Goal: Task Accomplishment & Management: Use online tool/utility

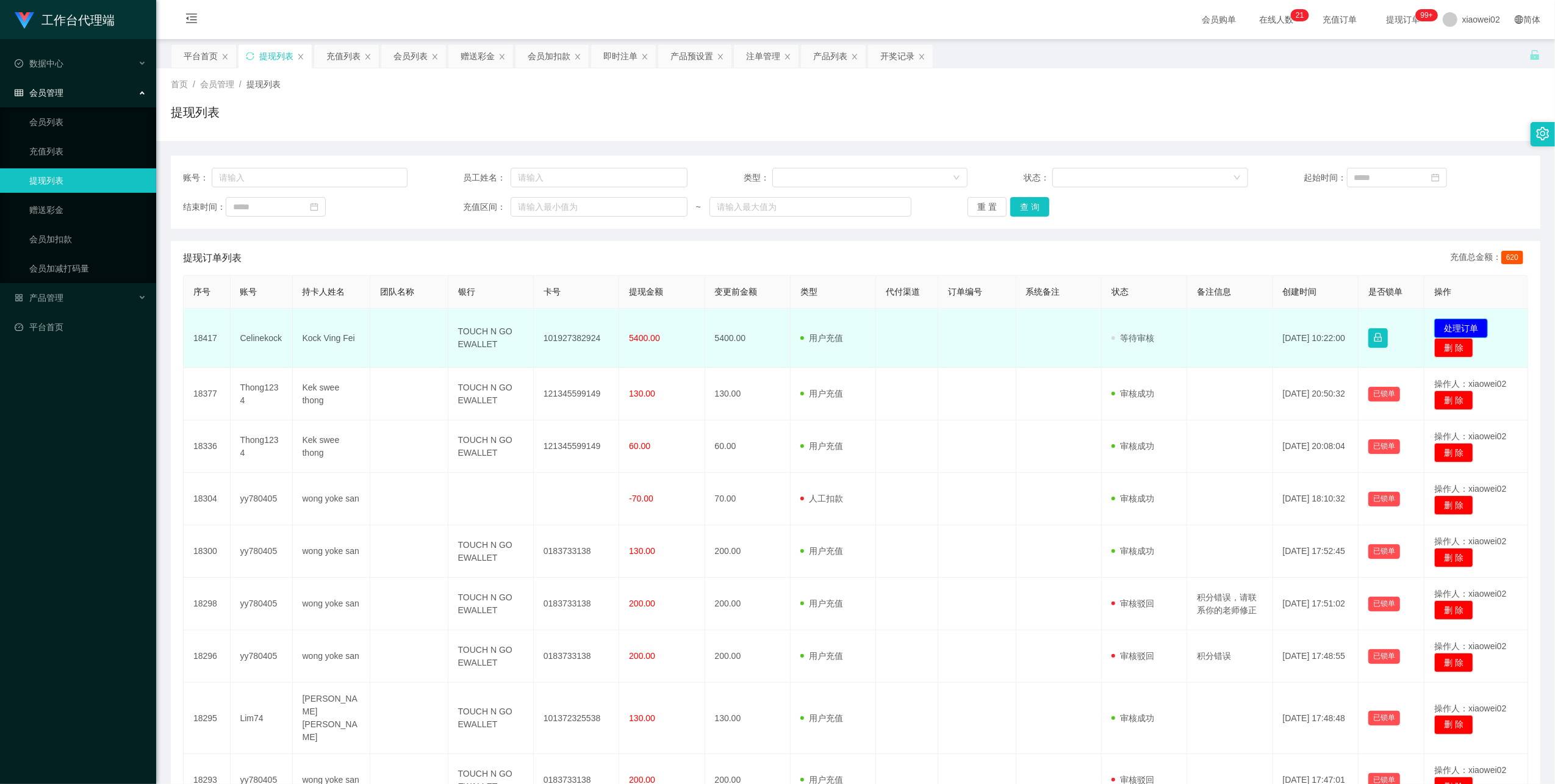
click at [658, 332] on button "处理订单" at bounding box center [1460, 328] width 53 height 19
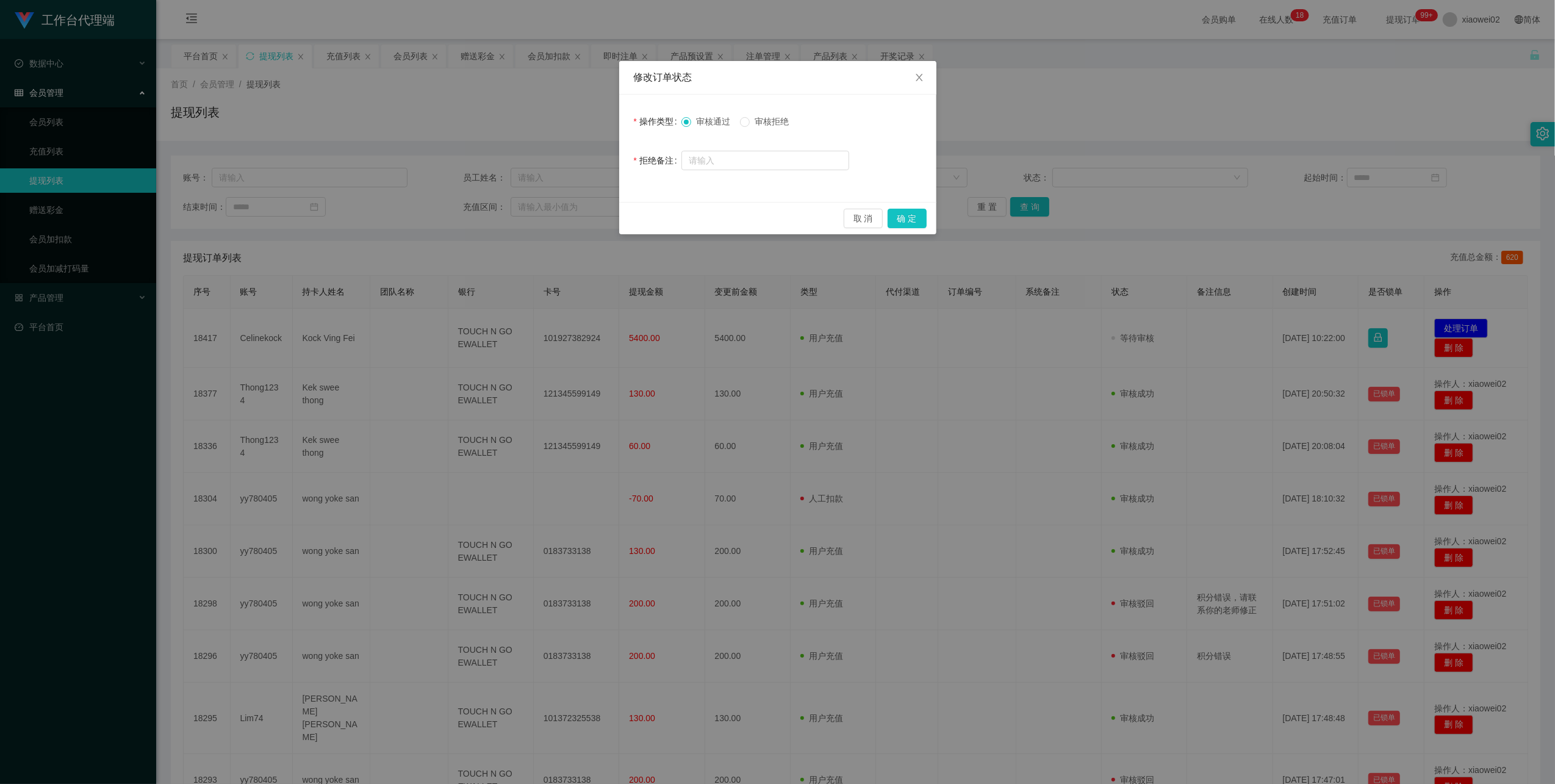
click at [658, 125] on span "审核拒绝" at bounding box center [772, 121] width 44 height 10
click at [658, 159] on input "text" at bounding box center [765, 160] width 167 height 19
click at [658, 166] on input "text" at bounding box center [765, 160] width 167 height 19
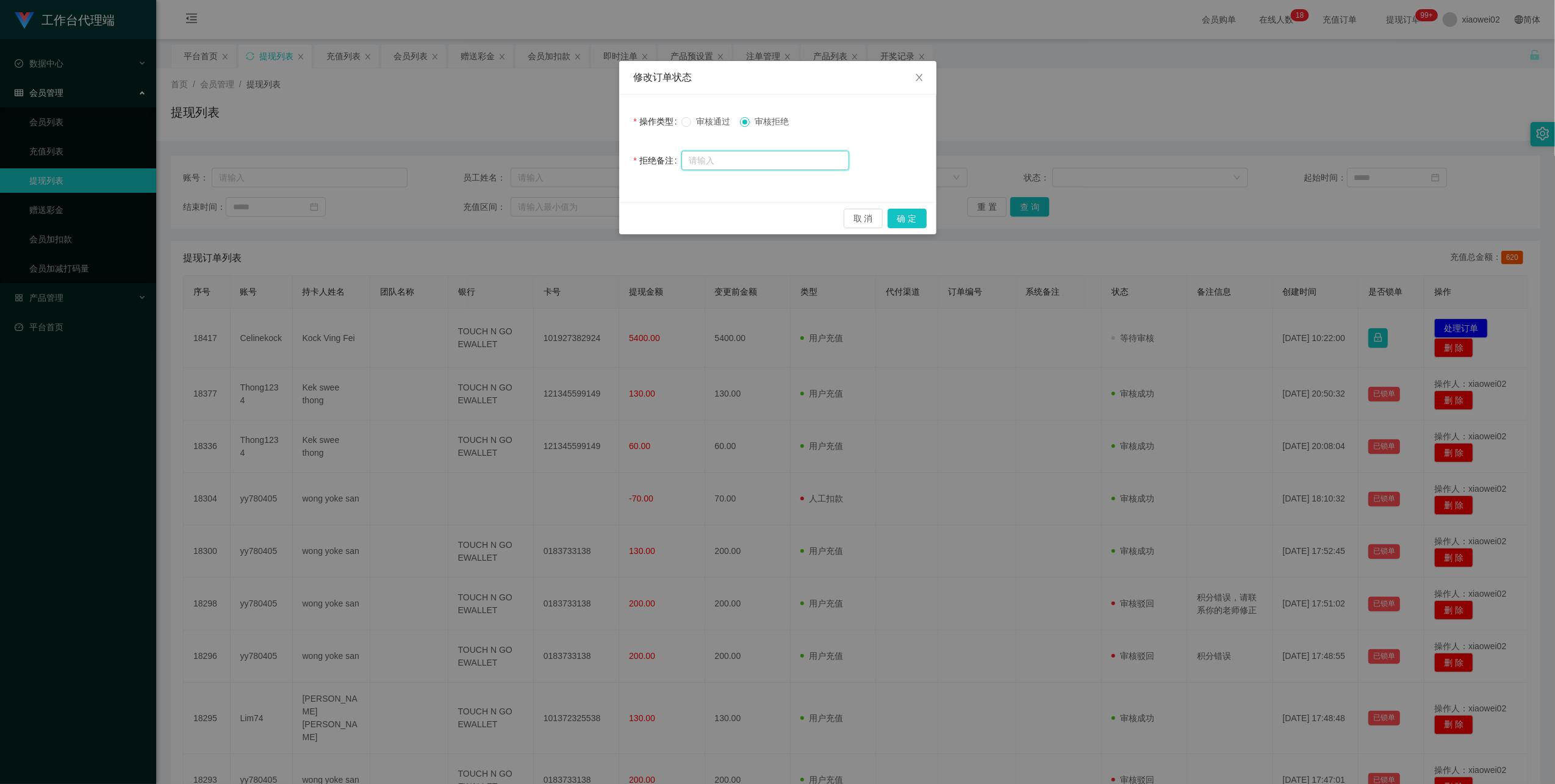
click at [658, 166] on input "text" at bounding box center [765, 160] width 167 height 19
click at [658, 155] on input "text" at bounding box center [765, 160] width 167 height 19
type input "您"
type input "你"
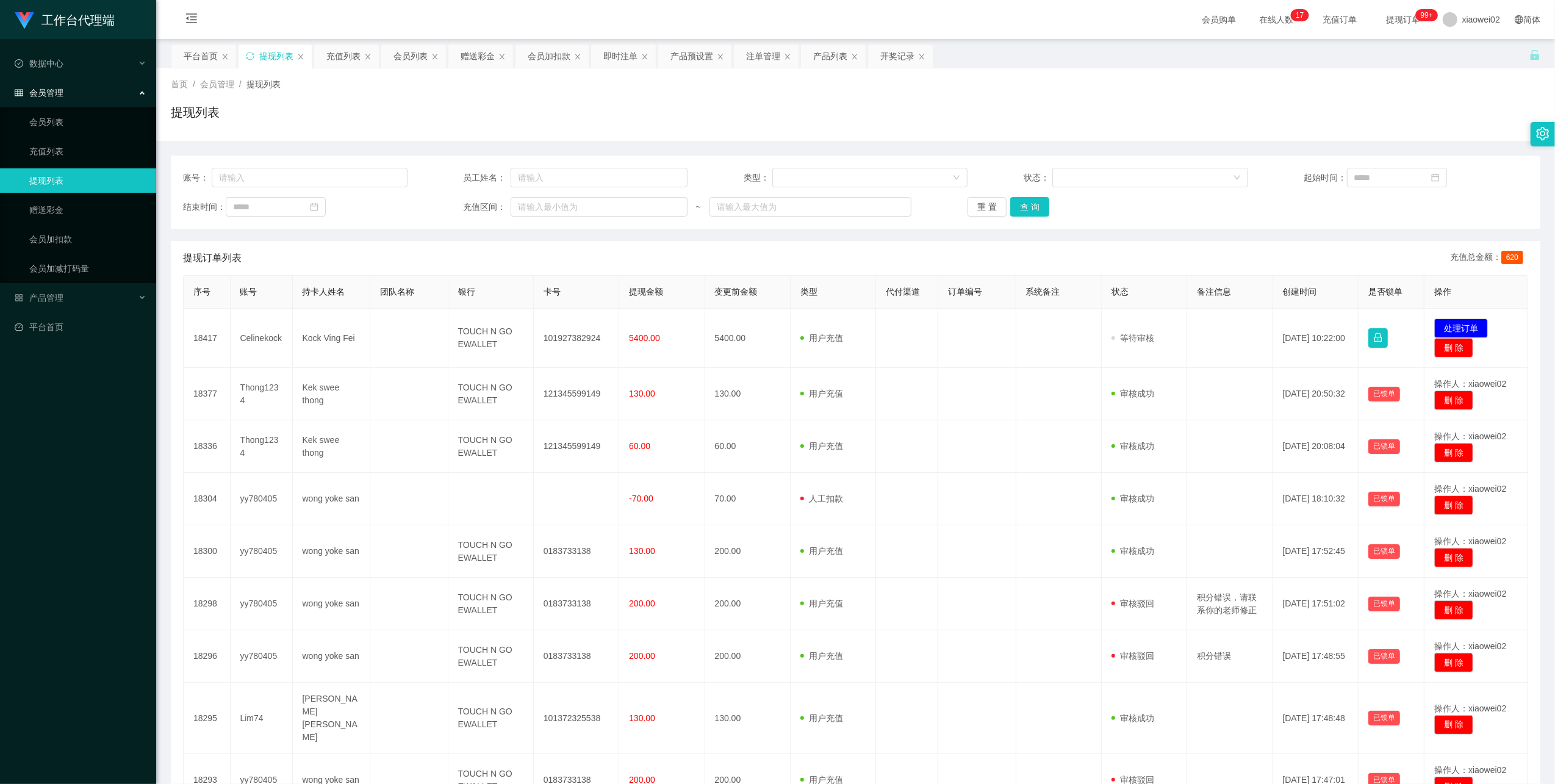
click at [658, 133] on div "首页 / 会员管理 / 提现列表 / 提现列表" at bounding box center [855, 104] width 1398 height 73
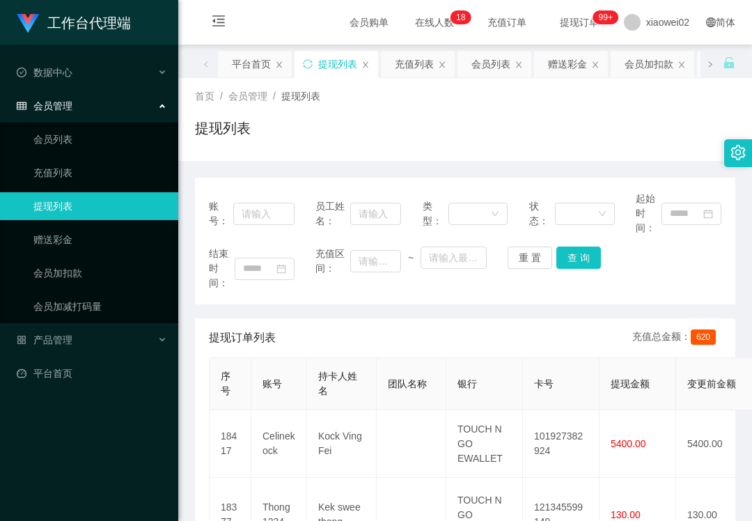
click at [633, 103] on div "首页 / 会员管理 / 提现列表 /" at bounding box center [465, 96] width 540 height 15
